Goal: Task Accomplishment & Management: Use online tool/utility

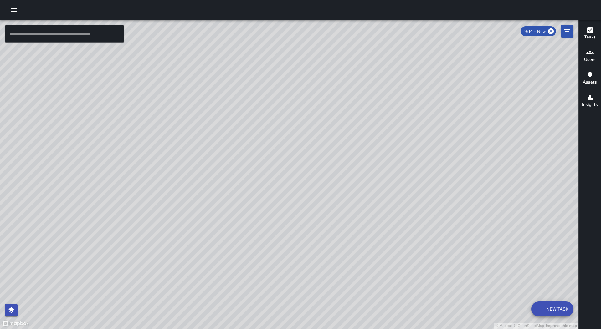
click at [12, 7] on icon "button" at bounding box center [14, 10] width 8 height 8
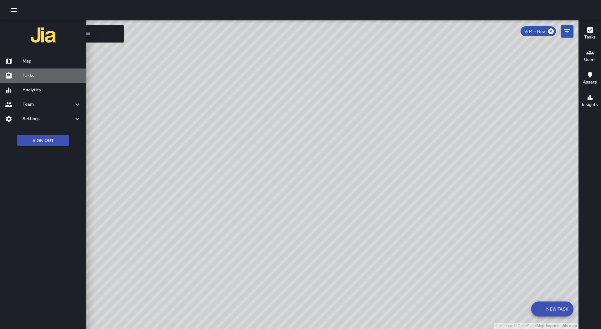
click at [61, 77] on h6 "Tasks" at bounding box center [52, 75] width 59 height 7
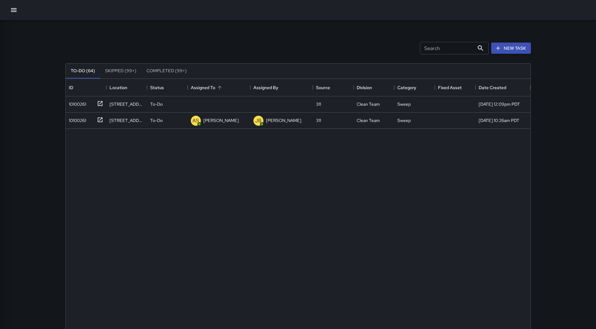
scroll to position [260, 461]
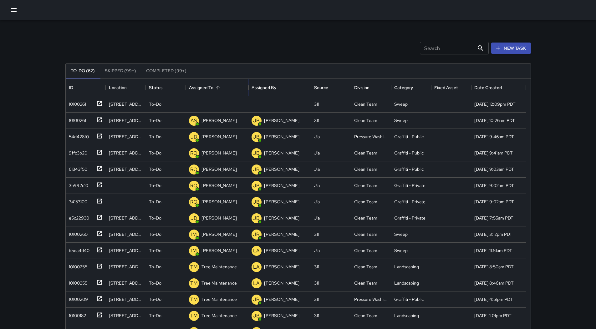
click at [215, 82] on div "Assigned To" at bounding box center [217, 88] width 56 height 18
click at [85, 106] on div "10100261" at bounding box center [76, 103] width 20 height 9
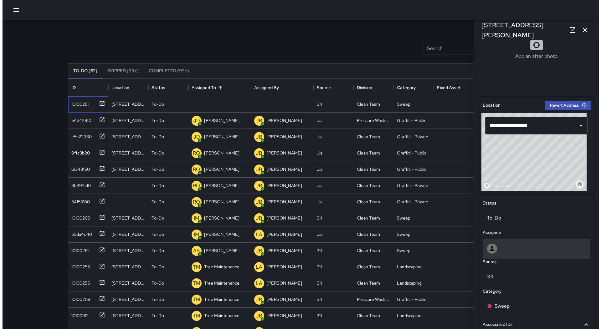
scroll to position [234, 0]
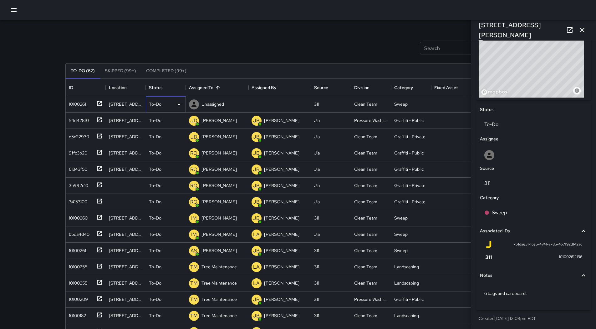
click at [171, 102] on div "To-Do" at bounding box center [166, 105] width 34 height 8
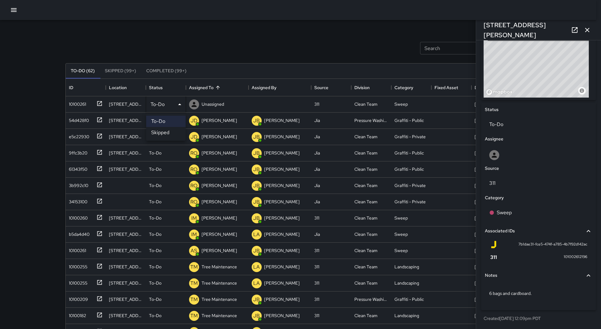
click at [170, 131] on li "Skipped" at bounding box center [165, 132] width 39 height 11
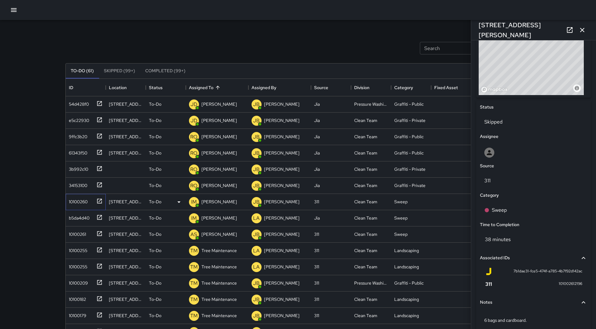
click at [79, 203] on div "10100260" at bounding box center [76, 200] width 21 height 9
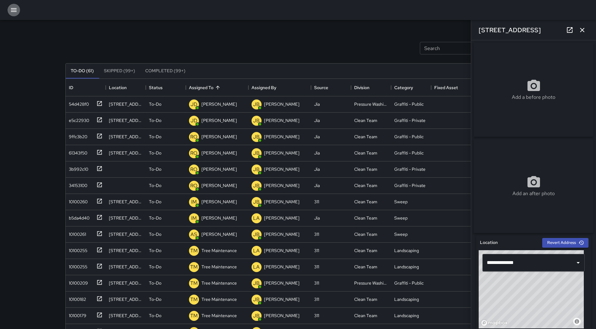
click at [15, 16] on button "button" at bounding box center [14, 10] width 13 height 13
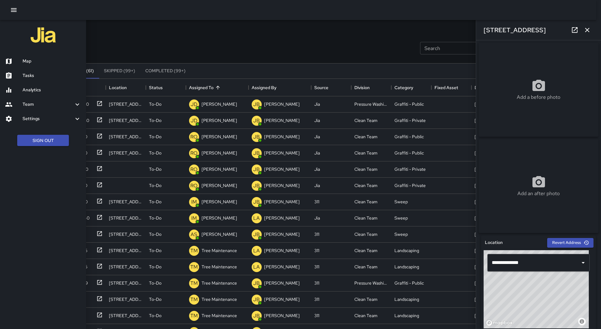
drag, startPoint x: 32, startPoint y: 59, endPoint x: 183, endPoint y: 124, distance: 164.5
click at [32, 59] on h6 "Map" at bounding box center [52, 61] width 59 height 7
